Goal: Entertainment & Leisure: Consume media (video, audio)

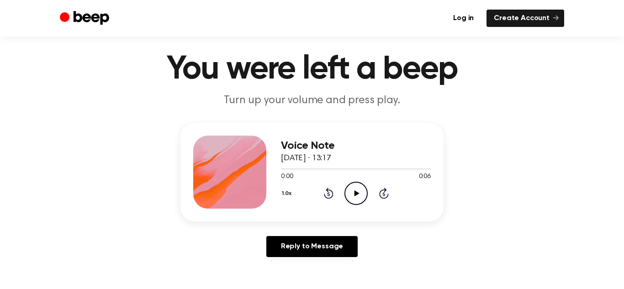
scroll to position [16, 0]
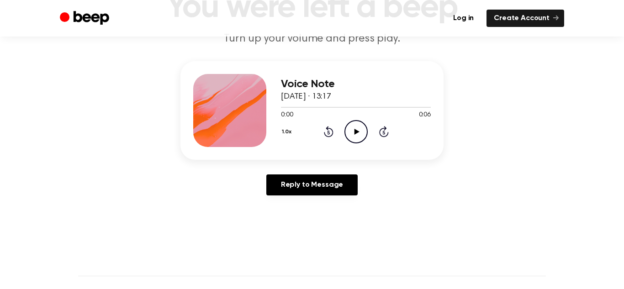
scroll to position [80, 0]
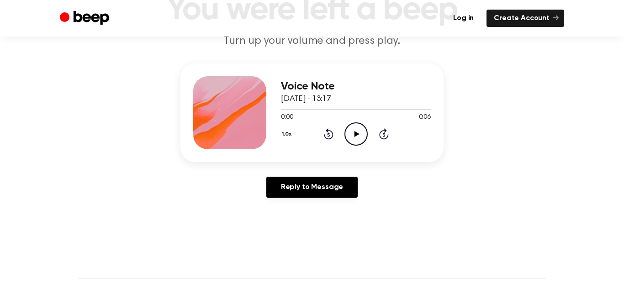
click at [362, 131] on icon "Play Audio" at bounding box center [356, 134] width 23 height 23
click at [362, 131] on icon "Pause Audio" at bounding box center [356, 134] width 23 height 23
click at [324, 131] on icon "Rewind 5 seconds" at bounding box center [329, 134] width 10 height 12
click at [326, 128] on icon "Rewind 5 seconds" at bounding box center [329, 134] width 10 height 12
click at [358, 137] on icon "Play Audio" at bounding box center [356, 134] width 23 height 23
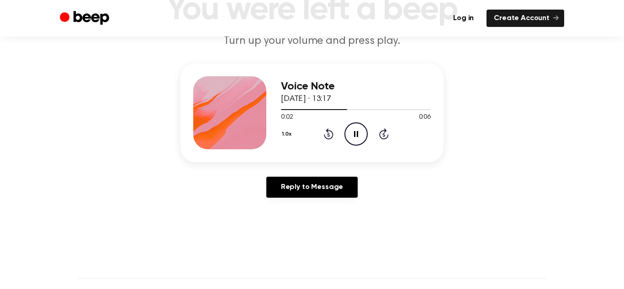
click at [360, 138] on icon "Pause Audio" at bounding box center [356, 134] width 23 height 23
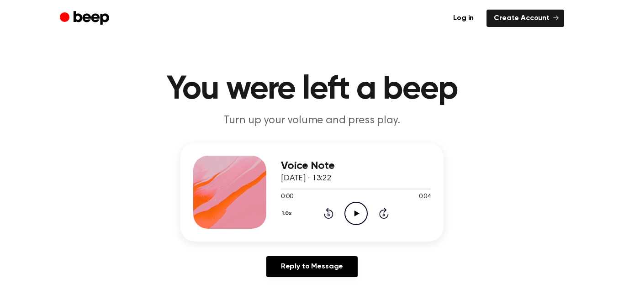
click at [357, 212] on icon "Play Audio" at bounding box center [356, 213] width 23 height 23
click at [360, 219] on icon "Play Audio" at bounding box center [356, 213] width 23 height 23
click at [360, 219] on icon "Pause Audio" at bounding box center [356, 213] width 23 height 23
click at [351, 207] on icon "Play Audio" at bounding box center [356, 213] width 23 height 23
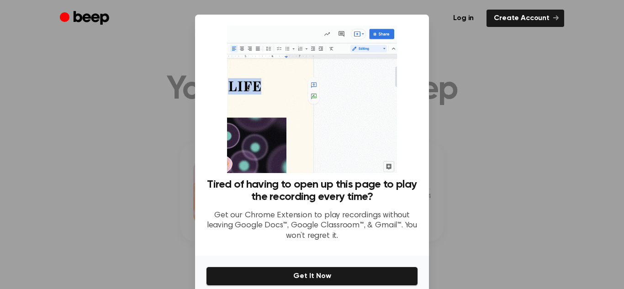
click at [581, 231] on div at bounding box center [312, 144] width 624 height 289
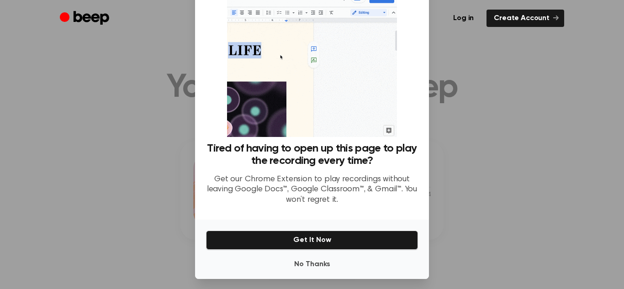
scroll to position [41, 0]
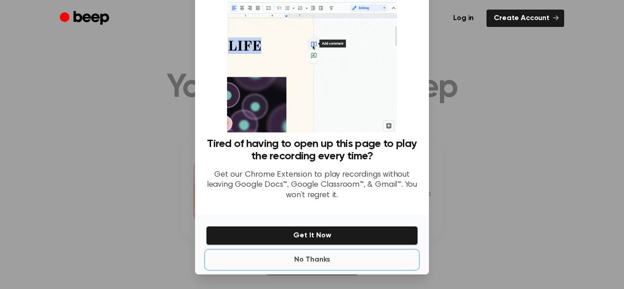
click at [304, 259] on button "No Thanks" at bounding box center [312, 260] width 212 height 18
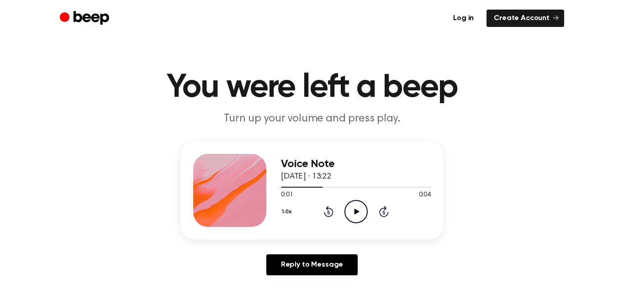
click at [331, 214] on icon at bounding box center [329, 211] width 10 height 11
click at [356, 217] on icon "Play Audio" at bounding box center [356, 211] width 23 height 23
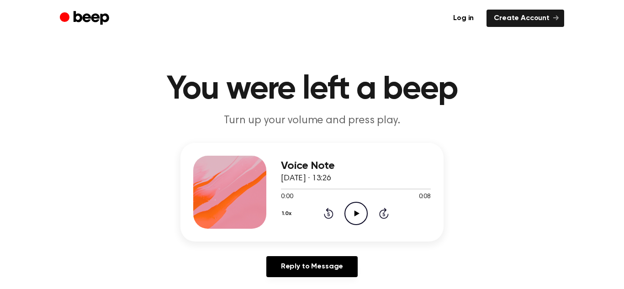
click at [365, 216] on icon "Play Audio" at bounding box center [356, 213] width 23 height 23
click at [365, 216] on icon "Pause Audio" at bounding box center [356, 213] width 23 height 23
click at [330, 217] on icon "Rewind 5 seconds" at bounding box center [329, 214] width 10 height 12
click at [354, 212] on icon "Play Audio" at bounding box center [356, 213] width 23 height 23
click at [353, 214] on icon "Play Audio" at bounding box center [356, 213] width 23 height 23
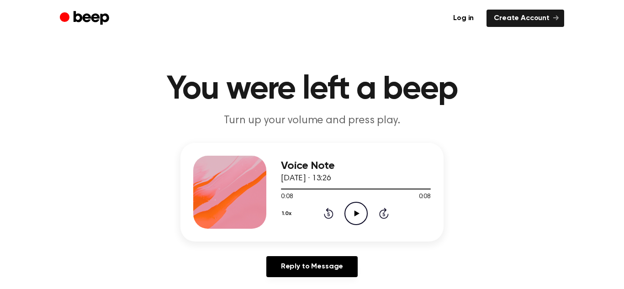
click at [353, 214] on icon "Play Audio" at bounding box center [356, 213] width 23 height 23
click at [327, 212] on icon at bounding box center [329, 213] width 10 height 11
click at [328, 212] on icon at bounding box center [329, 213] width 10 height 11
click at [358, 216] on icon "Play Audio" at bounding box center [356, 213] width 23 height 23
